Goal: Task Accomplishment & Management: Use online tool/utility

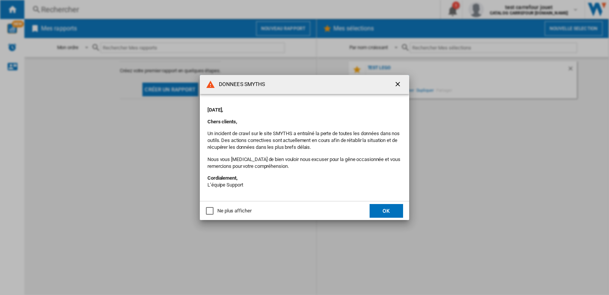
click at [398, 214] on button "OK" at bounding box center [387, 211] width 34 height 14
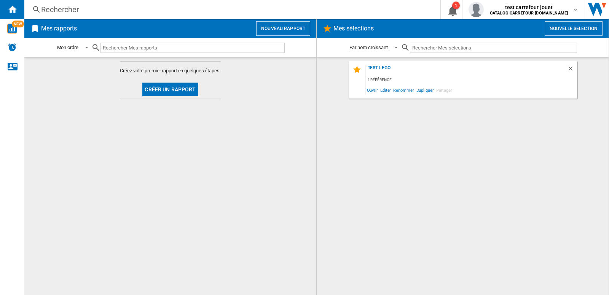
click at [565, 27] on button "Nouvelle selection" at bounding box center [574, 28] width 58 height 14
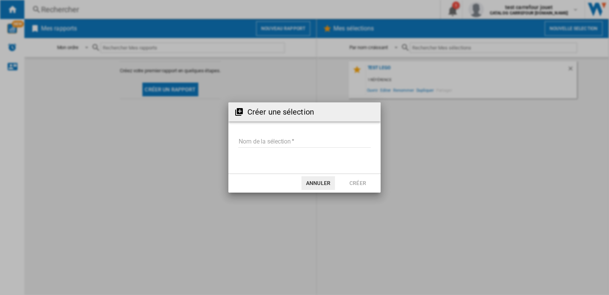
click at [314, 140] on input "Nom de la sélection" at bounding box center [304, 141] width 133 height 11
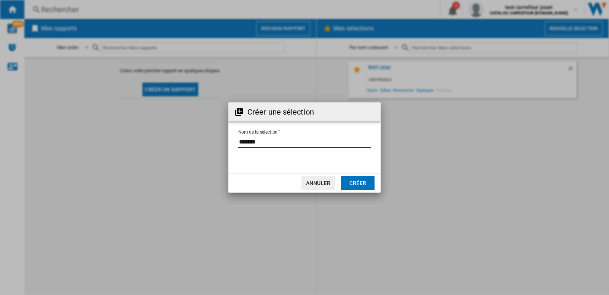
type input "*******"
drag, startPoint x: 360, startPoint y: 184, endPoint x: 433, endPoint y: 171, distance: 73.6
click at [360, 184] on button "Créer" at bounding box center [358, 183] width 34 height 14
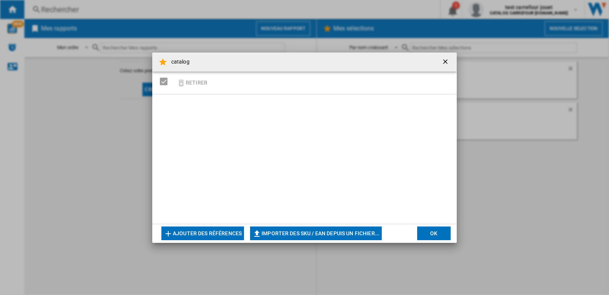
click at [364, 232] on button "Importer des SKU / EAN depuis un fichier..." at bounding box center [316, 234] width 132 height 14
type input "**********"
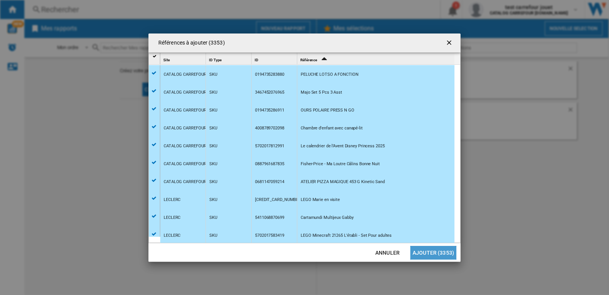
click at [435, 254] on button "Ajouter (3353)" at bounding box center [434, 253] width 46 height 14
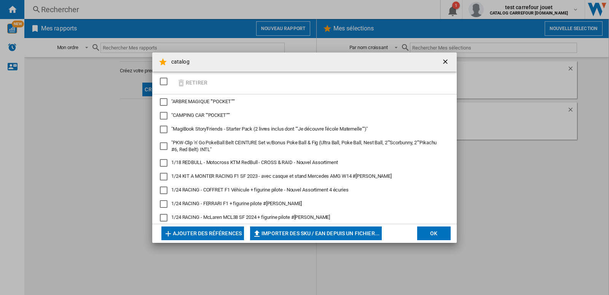
click at [428, 233] on button "OK" at bounding box center [434, 234] width 34 height 14
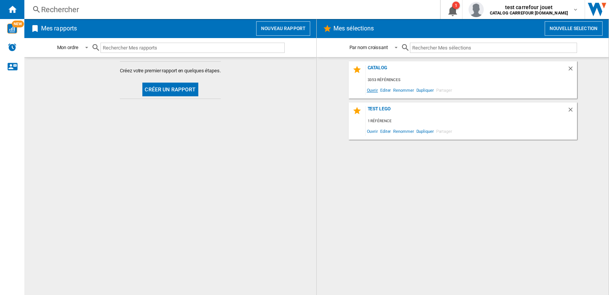
click at [372, 90] on span "Ouvrir" at bounding box center [372, 90] width 13 height 10
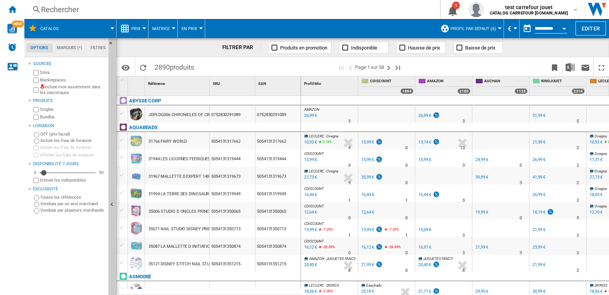
click at [51, 90] on label "Inclure mon assortiment dans les statistiques" at bounding box center [73, 90] width 66 height 12
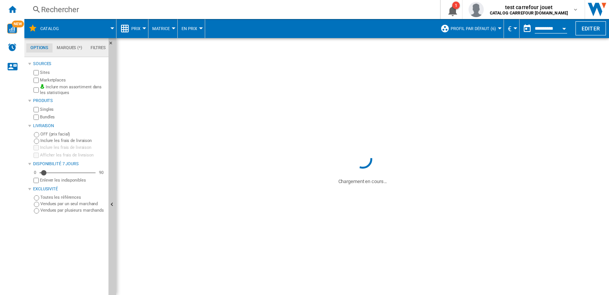
click at [498, 29] on div at bounding box center [500, 28] width 4 height 2
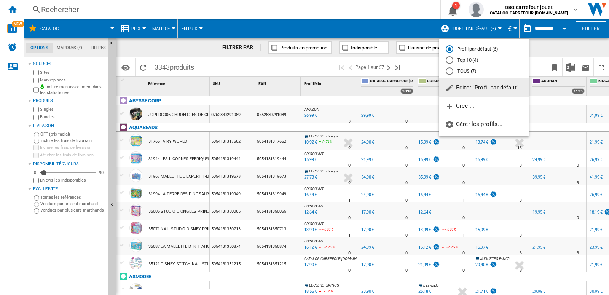
drag, startPoint x: 606, startPoint y: 128, endPoint x: 607, endPoint y: 121, distance: 7.7
click at [606, 134] on md-backdrop at bounding box center [304, 147] width 609 height 295
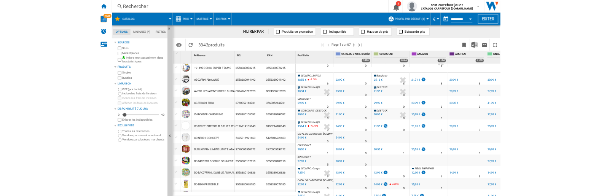
scroll to position [171, 0]
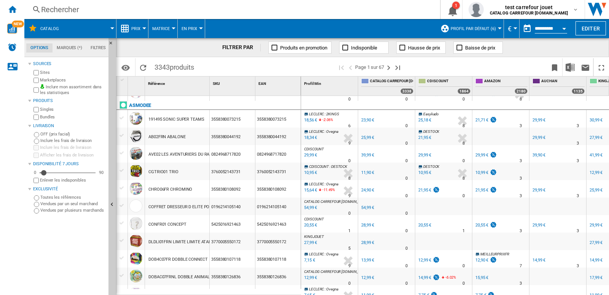
click at [280, 121] on div "3558380073215" at bounding box center [278, 119] width 45 height 18
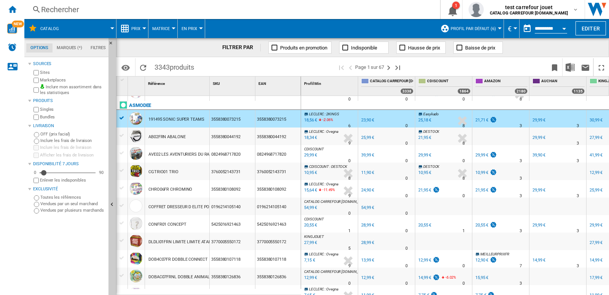
click at [282, 120] on div "3558380073215" at bounding box center [278, 119] width 45 height 18
click at [287, 120] on div "3558380073215" at bounding box center [278, 119] width 45 height 18
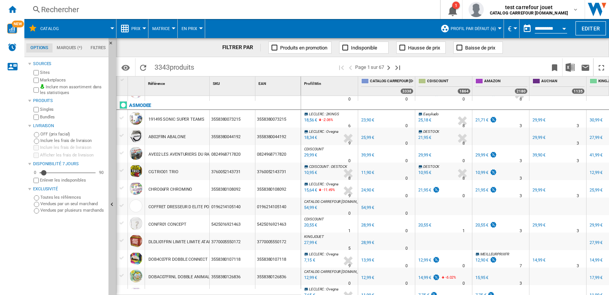
click at [68, 11] on div "Rechercher" at bounding box center [230, 9] width 379 height 11
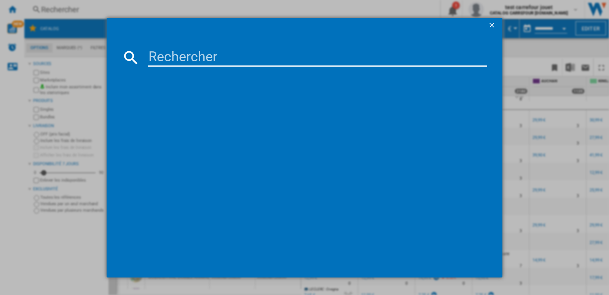
click at [229, 54] on input at bounding box center [318, 57] width 340 height 18
paste input "HASBRO F94105L0 MEGA MR [PERSON_NAME] HEAD"
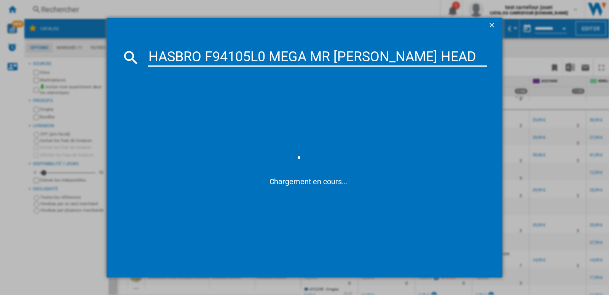
type input "HASBRO F94105L0 MEGA MR [PERSON_NAME] HEAD"
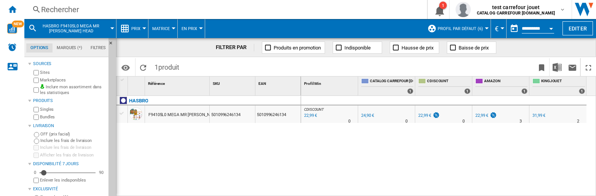
click at [72, 11] on div "Rechercher" at bounding box center [224, 9] width 366 height 11
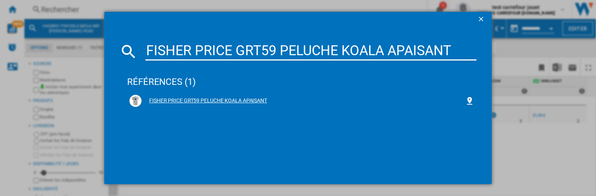
type input "FISHER PRICE GRT59 PELUCHE KOALA APAISANT"
click at [222, 99] on div "FISHER PRICE GRT59 PELUCHE KOALA APAISANT" at bounding box center [304, 101] width 324 height 8
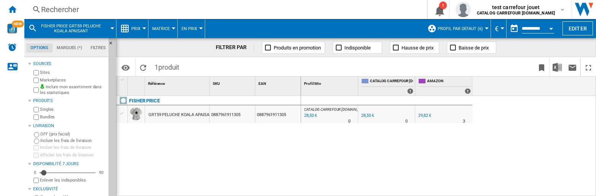
click at [342, 9] on div "Rechercher" at bounding box center [224, 9] width 366 height 11
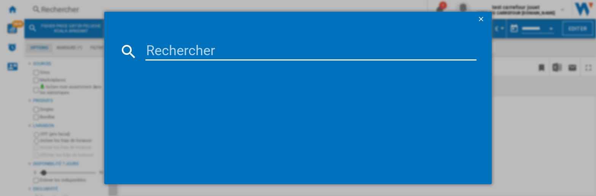
click at [478, 19] on ng-md-icon "getI18NText('BUTTONS.CLOSE_DIALOG')" at bounding box center [482, 19] width 9 height 9
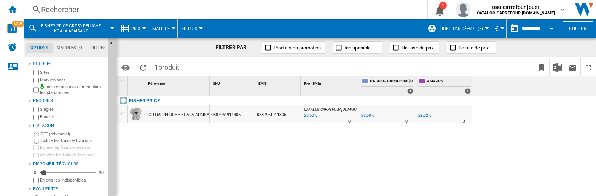
click at [374, 22] on span at bounding box center [314, 28] width 219 height 19
